Goal: Find specific page/section: Find specific page/section

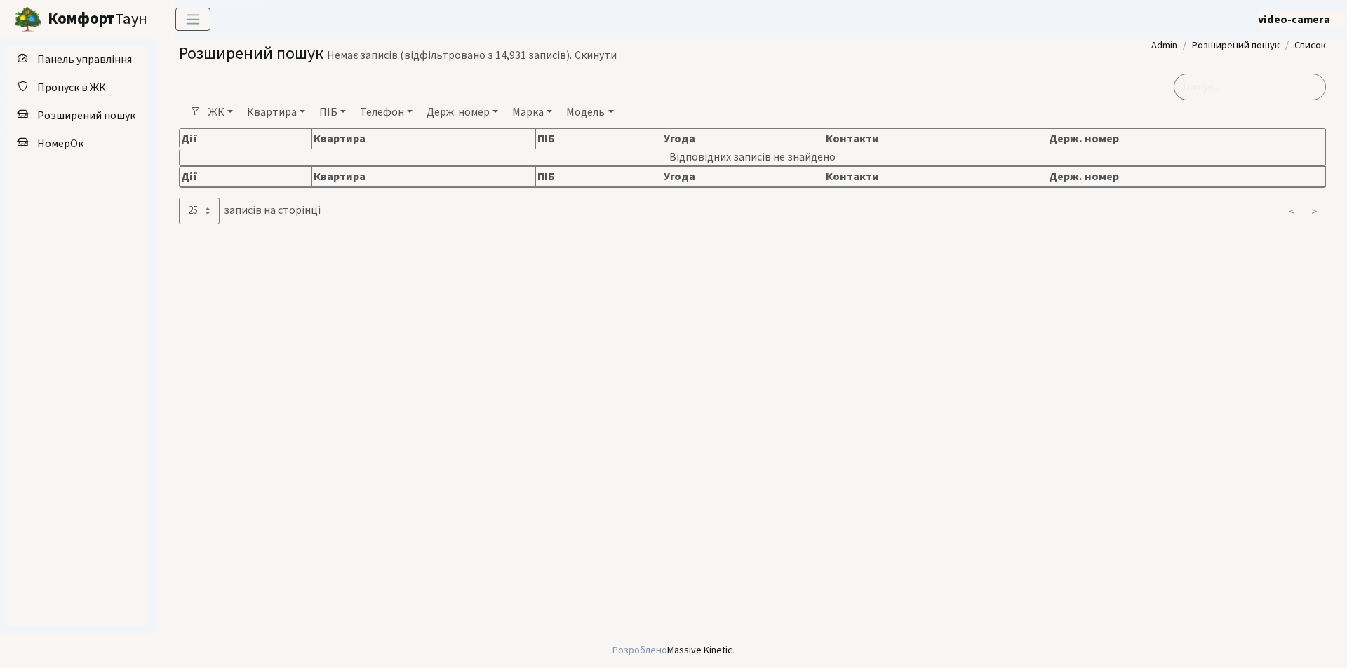
select select "25"
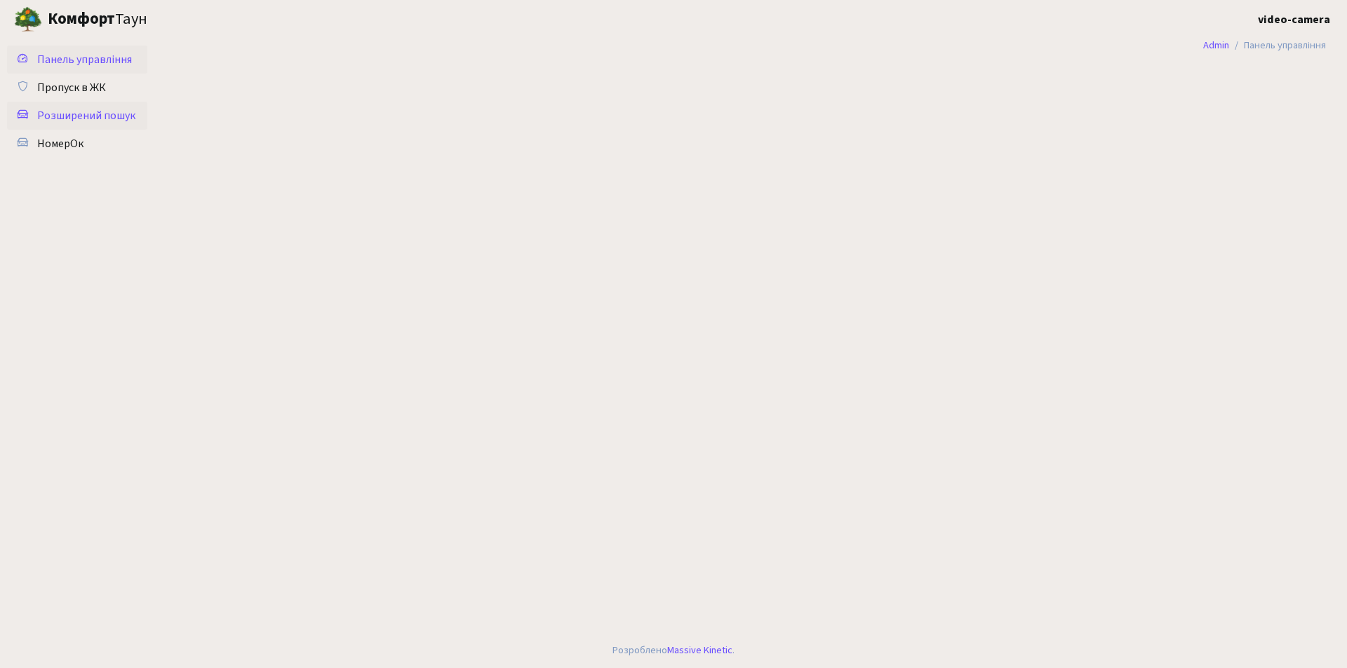
click at [109, 121] on span "Розширений пошук" at bounding box center [86, 115] width 98 height 15
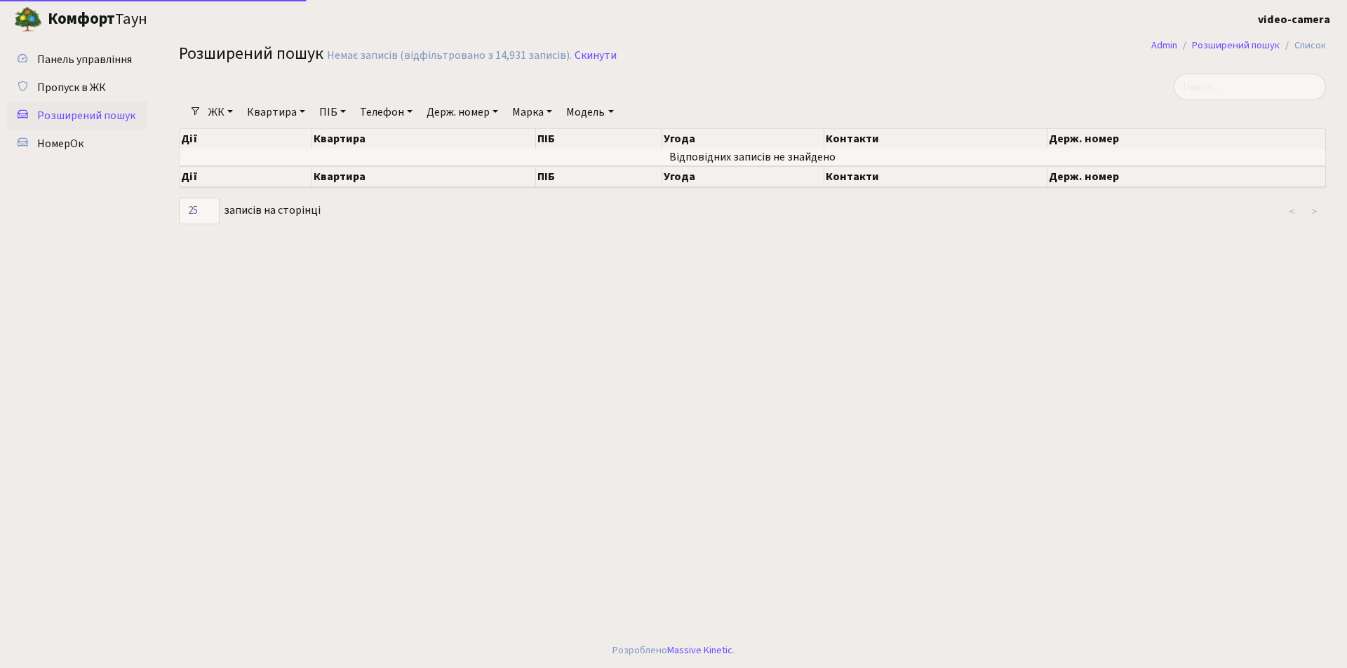
select select "25"
click at [1216, 93] on input "search" at bounding box center [1249, 87] width 152 height 27
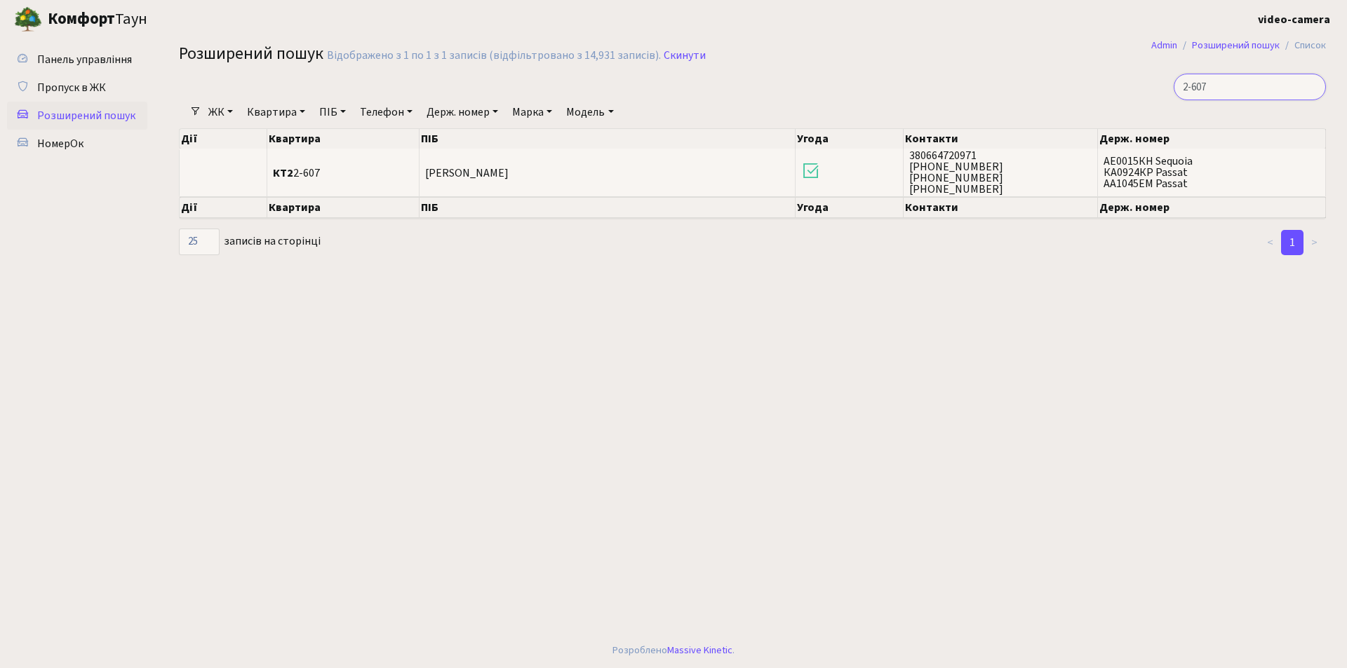
type input "2-607"
click at [1311, 90] on input "2-607" at bounding box center [1249, 87] width 152 height 27
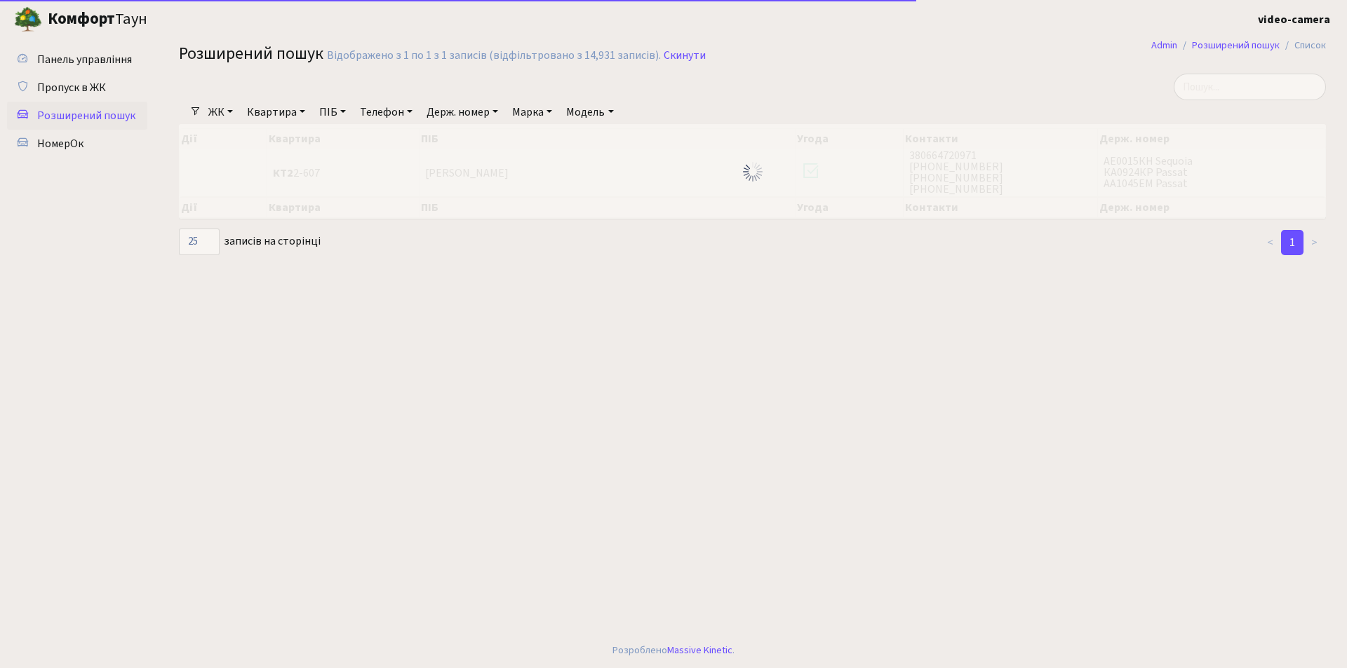
click at [301, 112] on link "Квартира" at bounding box center [275, 112] width 69 height 24
click at [228, 114] on link "ЖК" at bounding box center [221, 112] width 36 height 24
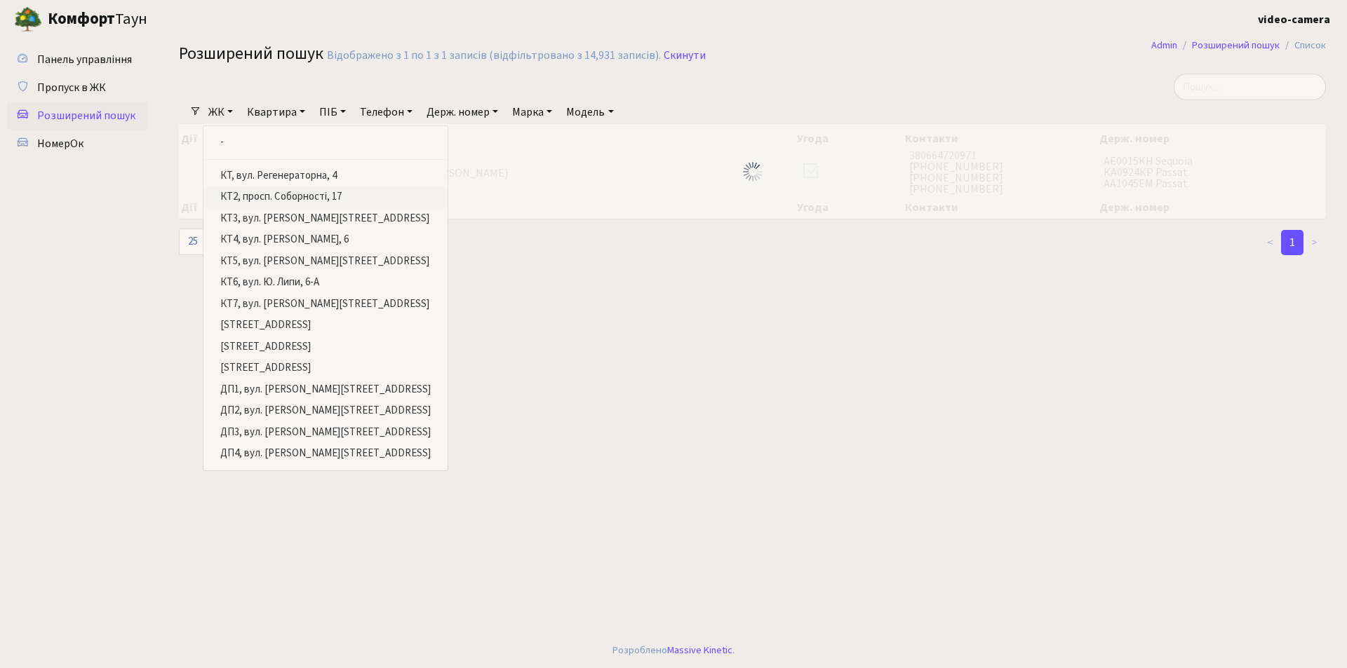
click at [256, 196] on link "КТ2, просп. Соборності, 17" at bounding box center [325, 198] width 244 height 22
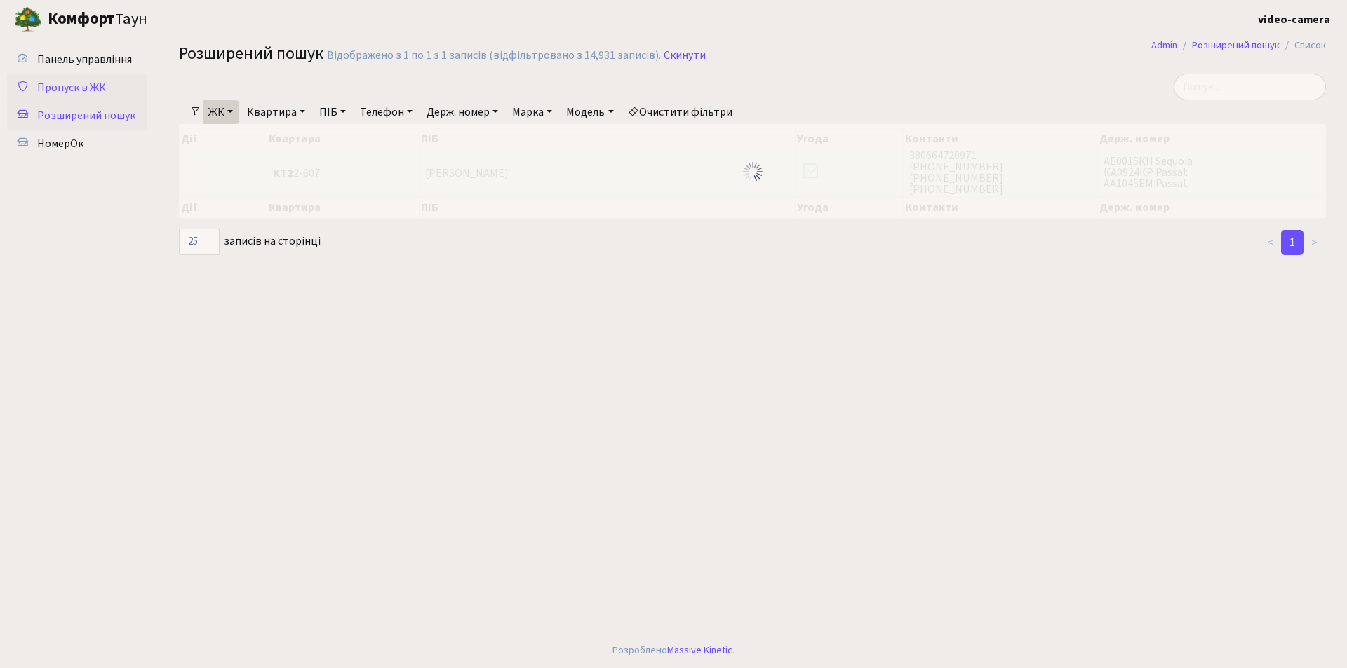
click at [69, 88] on span "Пропуск в ЖК" at bounding box center [71, 87] width 69 height 15
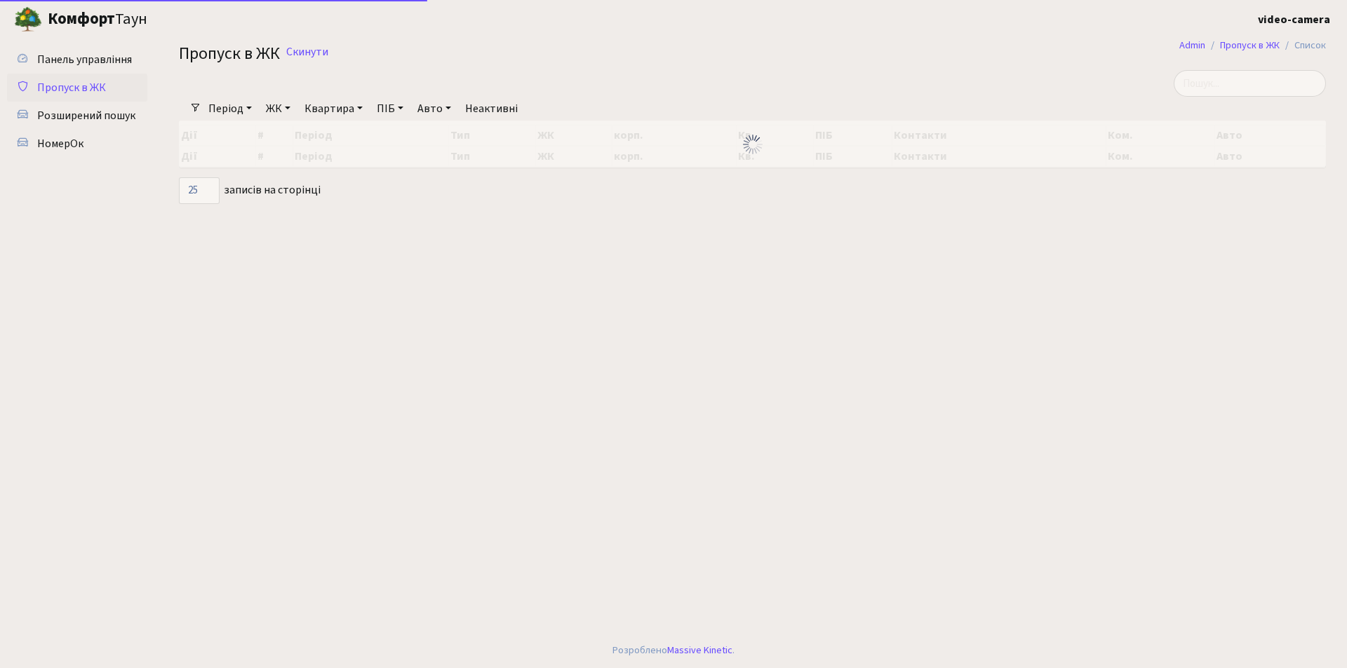
select select "25"
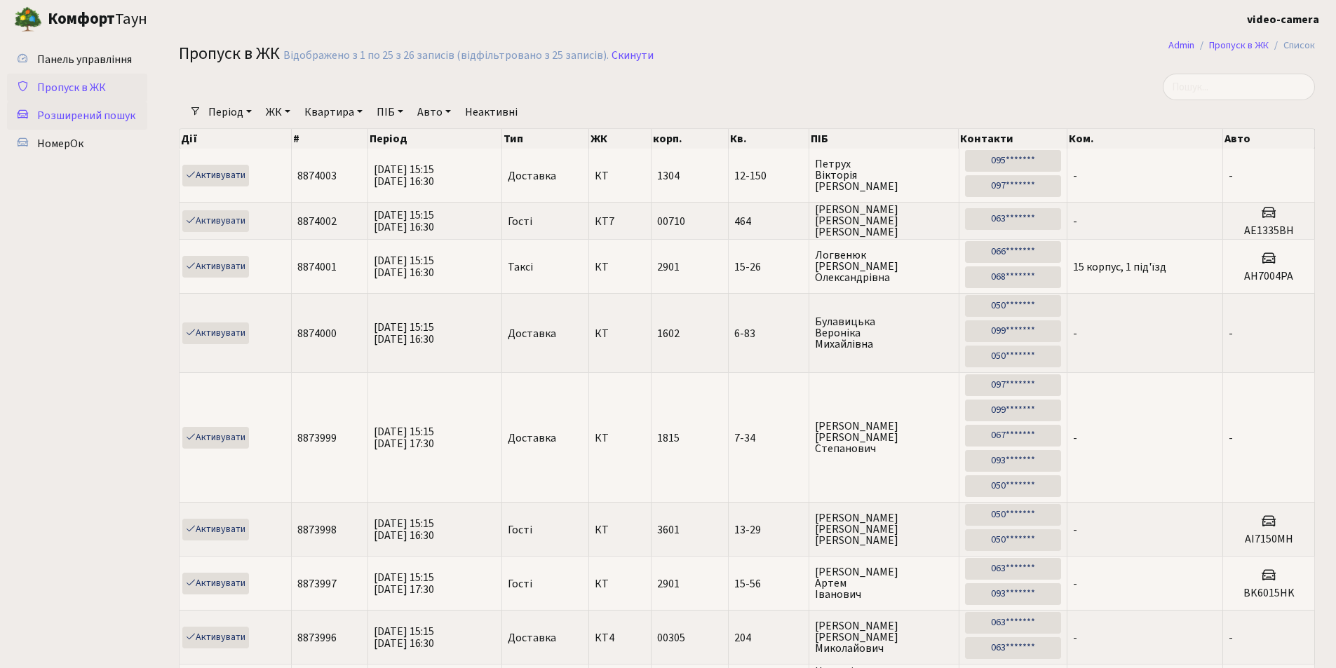
click at [88, 112] on span "Розширений пошук" at bounding box center [86, 115] width 98 height 15
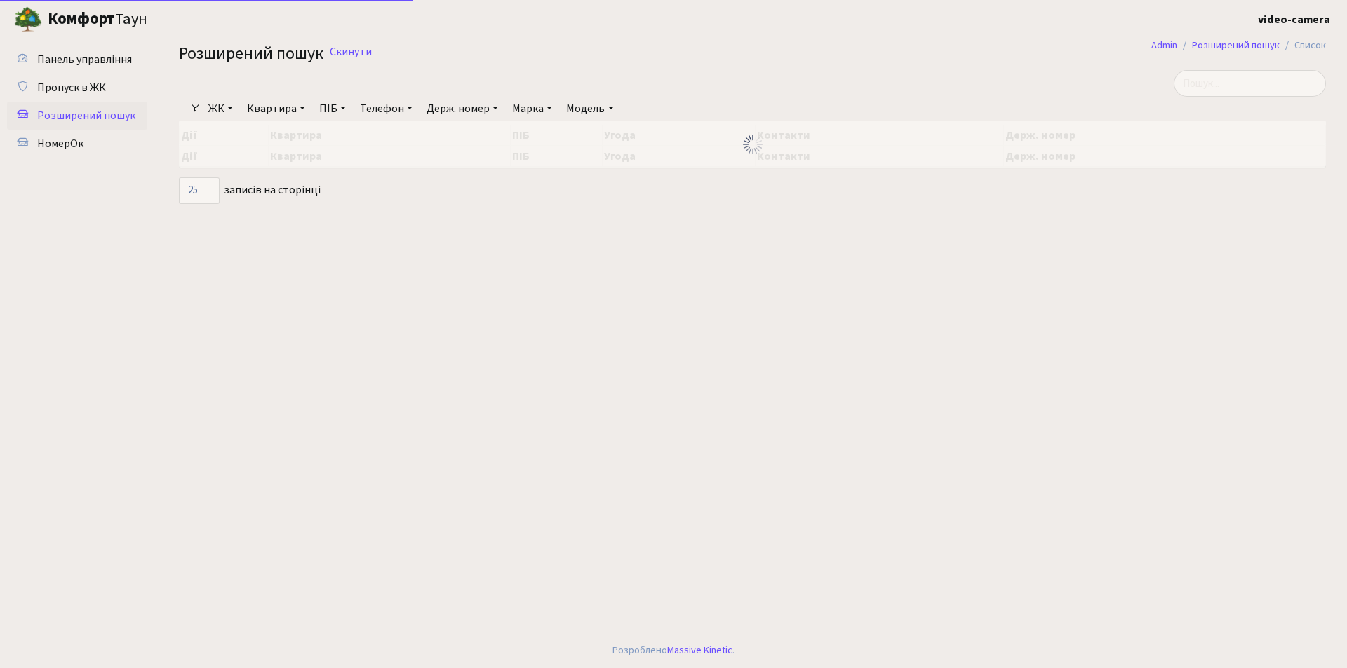
select select "25"
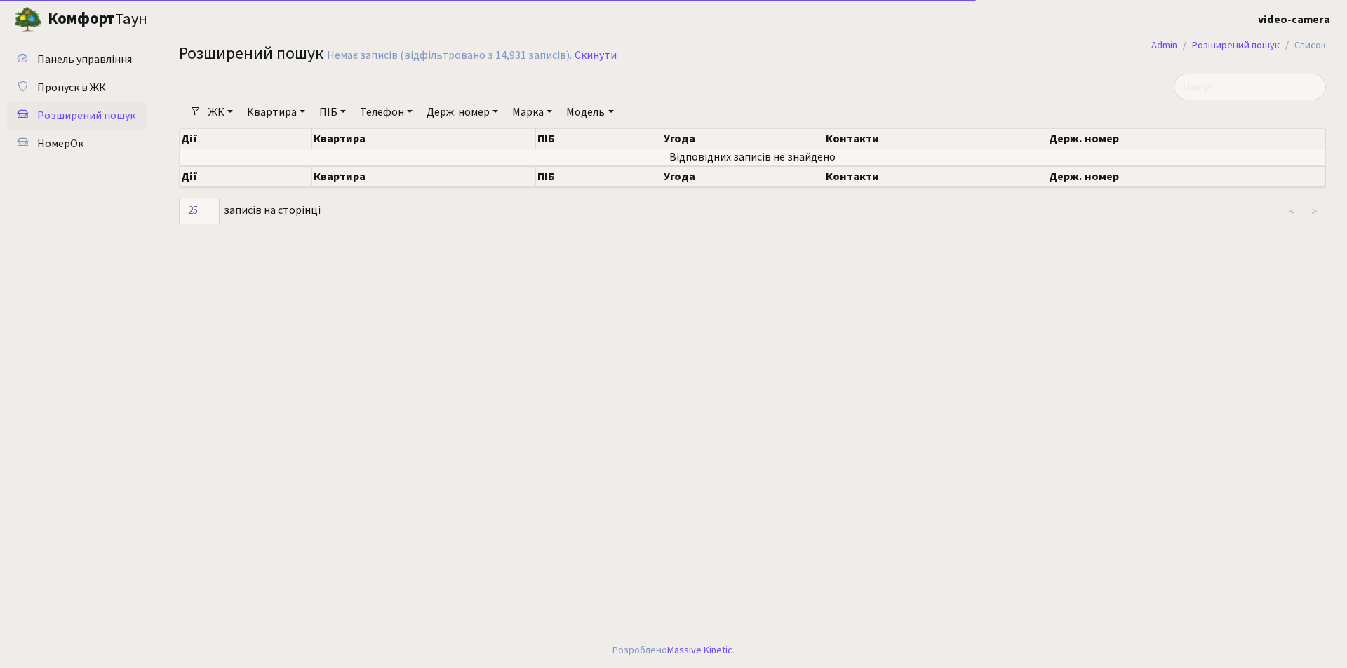
click at [231, 108] on link "ЖК" at bounding box center [221, 112] width 36 height 24
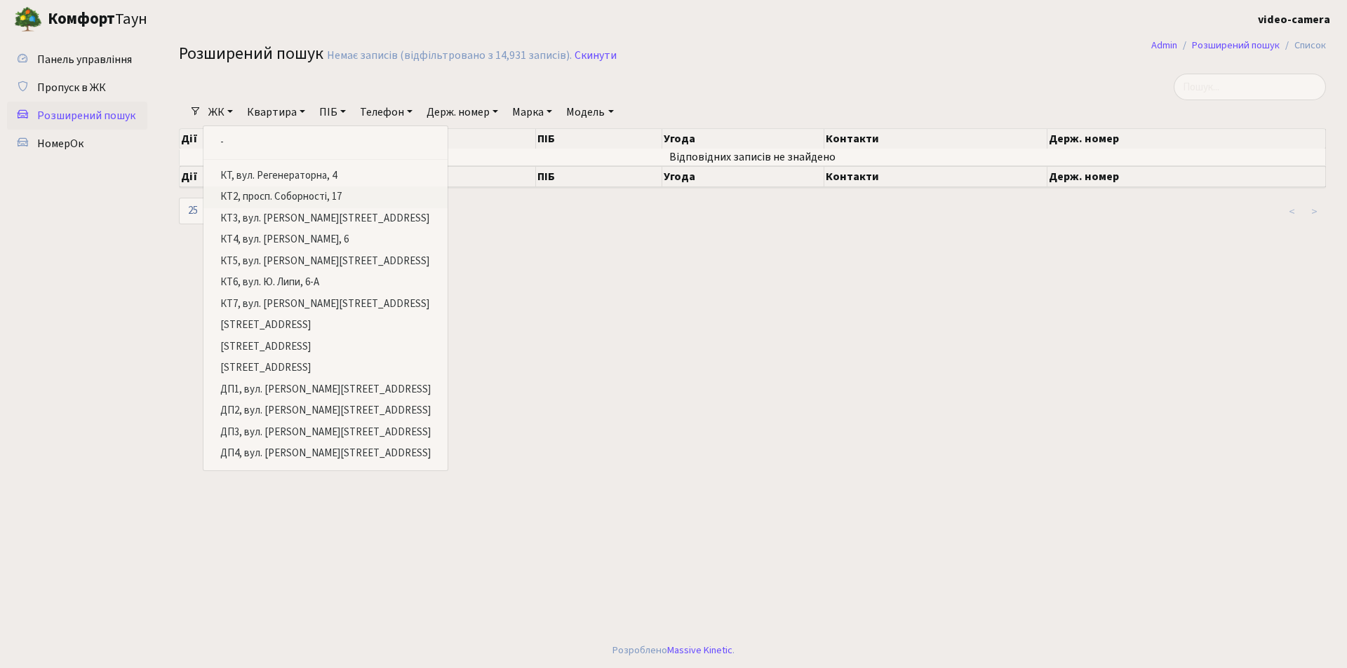
click at [243, 194] on link "КТ2, просп. Соборності, 17" at bounding box center [325, 198] width 244 height 22
